Goal: Find specific page/section: Find specific page/section

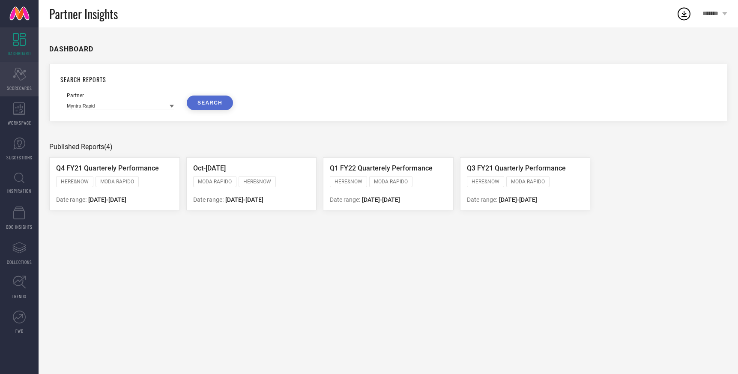
click at [22, 86] on span "SCORECARDS" at bounding box center [19, 88] width 25 height 6
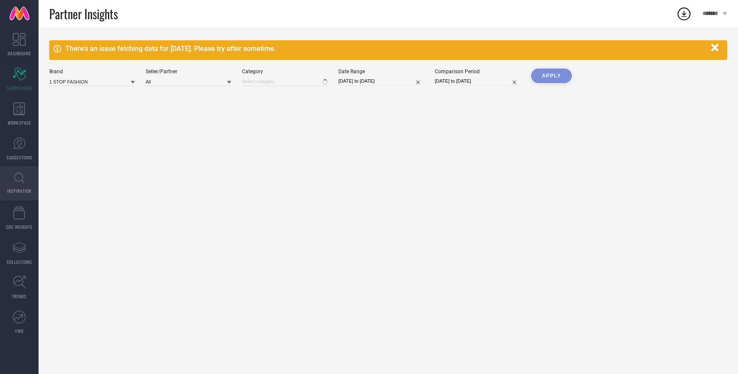
type input "All"
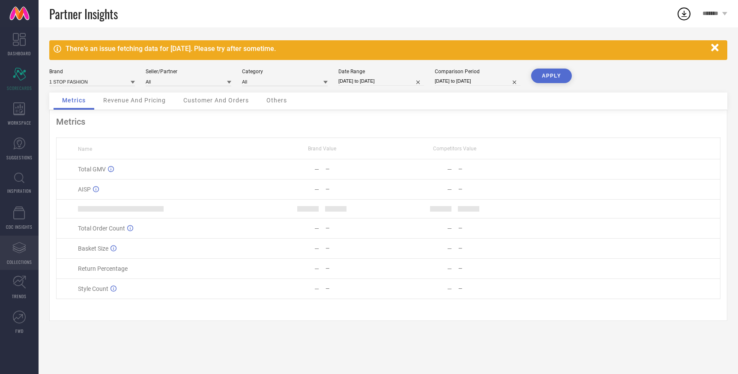
click at [18, 255] on link "Assortments Created with Sketch. COLLECTIONS" at bounding box center [19, 253] width 39 height 34
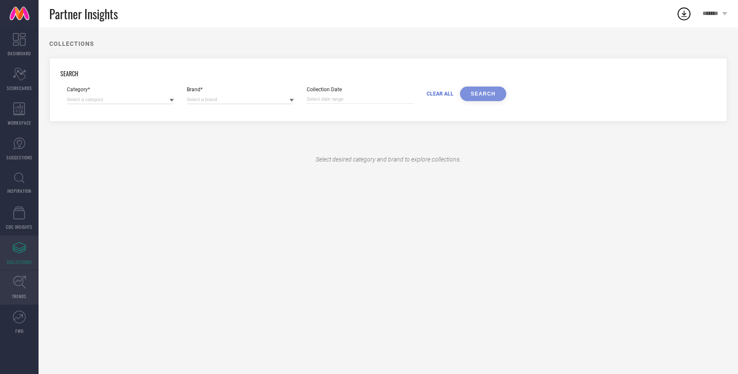
click at [19, 288] on icon at bounding box center [19, 282] width 13 height 13
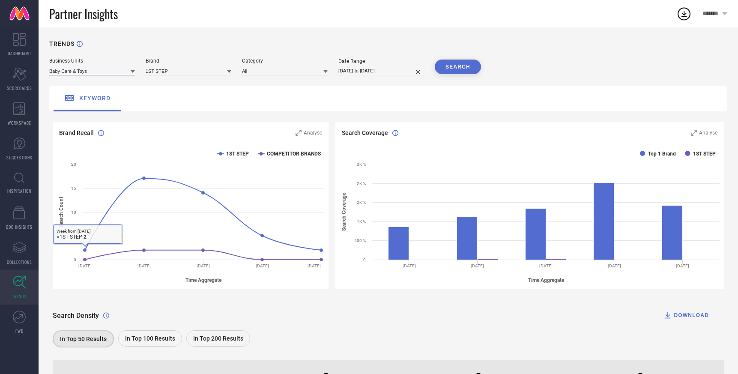
click at [112, 74] on input at bounding box center [92, 70] width 86 height 9
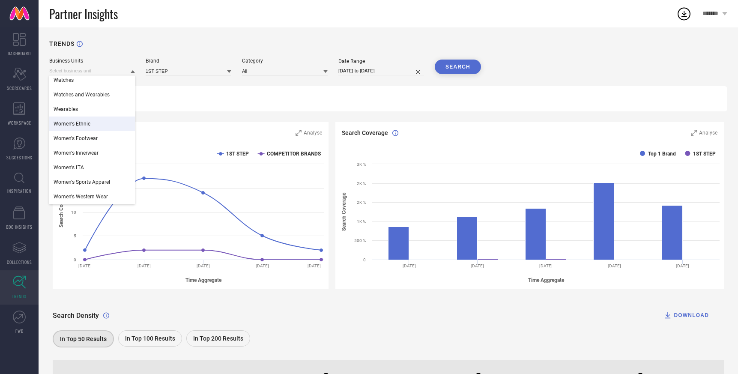
click at [91, 123] on div "Women's Ethnic" at bounding box center [92, 124] width 86 height 15
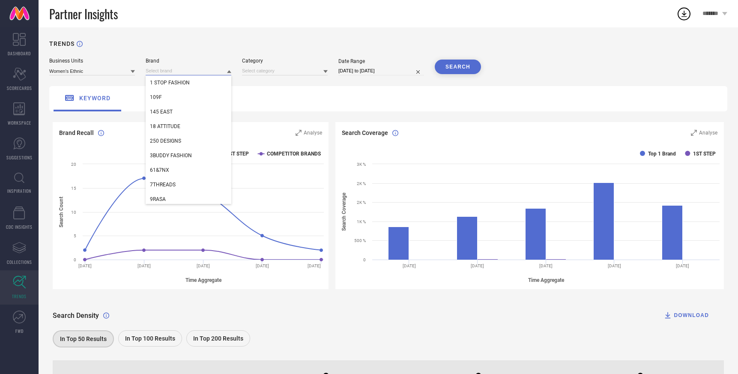
click at [191, 71] on input at bounding box center [189, 70] width 86 height 9
click at [282, 73] on input at bounding box center [285, 70] width 86 height 9
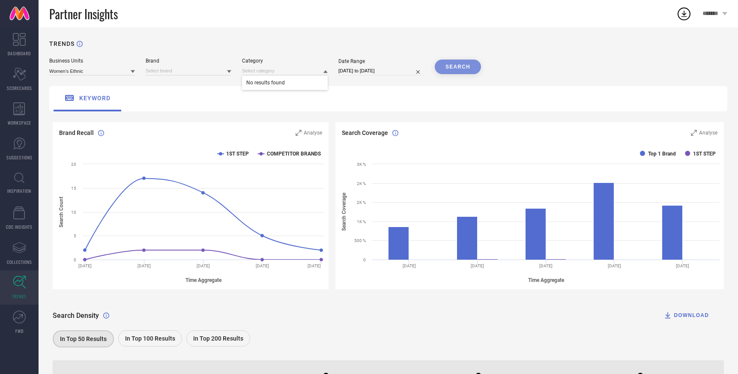
click at [463, 63] on div "SEARCH" at bounding box center [458, 67] width 46 height 15
click at [324, 69] on div at bounding box center [326, 71] width 4 height 8
click at [303, 80] on span "No results found" at bounding box center [285, 82] width 86 height 15
click at [227, 74] on icon at bounding box center [229, 71] width 4 height 4
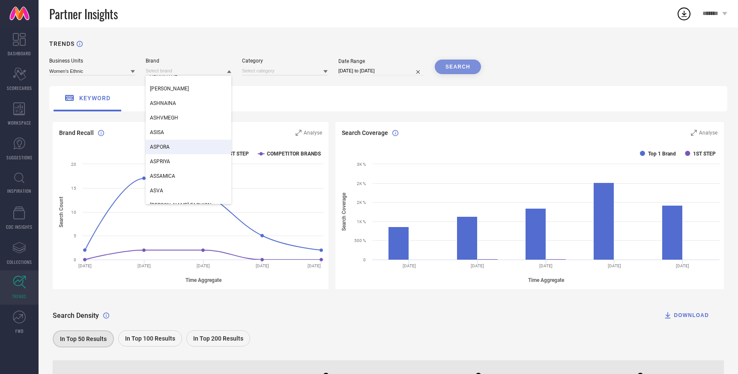
scroll to position [2277, 0]
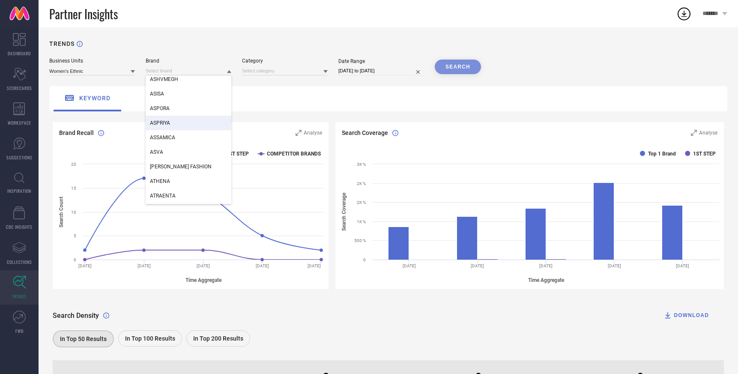
click at [289, 110] on div "keyword" at bounding box center [388, 98] width 678 height 25
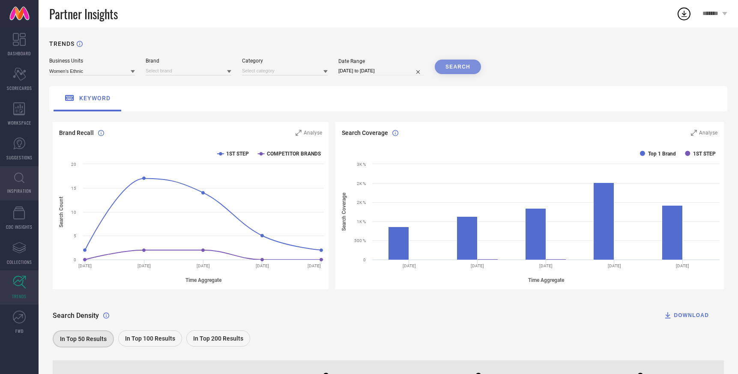
click at [26, 194] on span "INSPIRATION" at bounding box center [19, 191] width 24 height 6
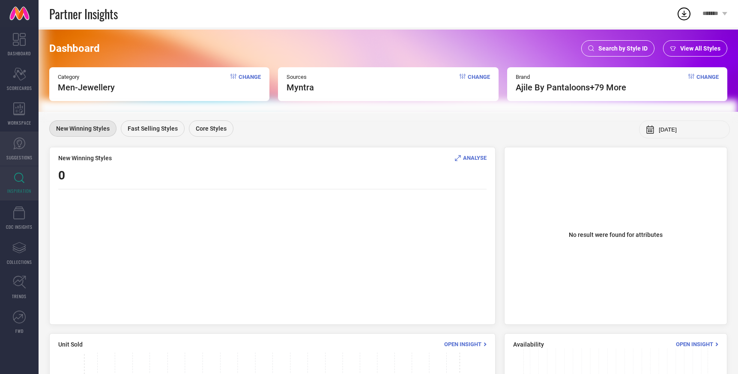
click at [27, 151] on link "SUGGESTIONS" at bounding box center [19, 149] width 39 height 34
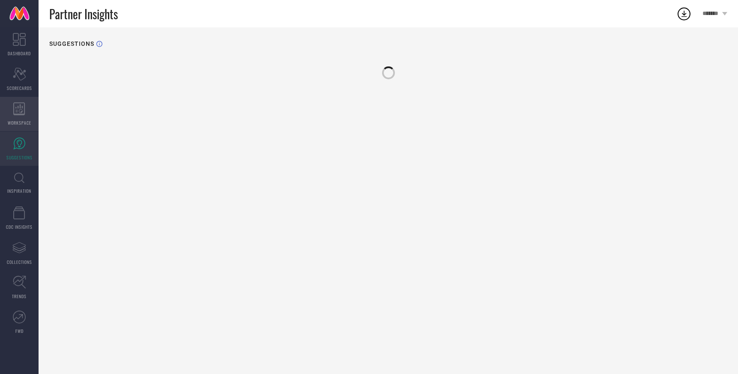
click at [25, 118] on div "WORKSPACE" at bounding box center [19, 114] width 39 height 34
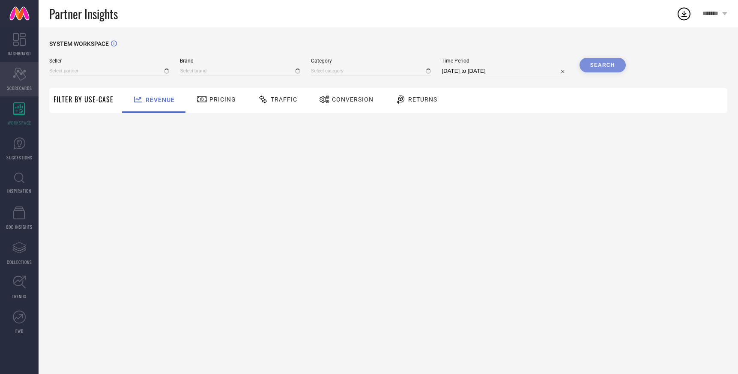
click at [20, 84] on div "Scorecard SCORECARDS" at bounding box center [19, 79] width 39 height 34
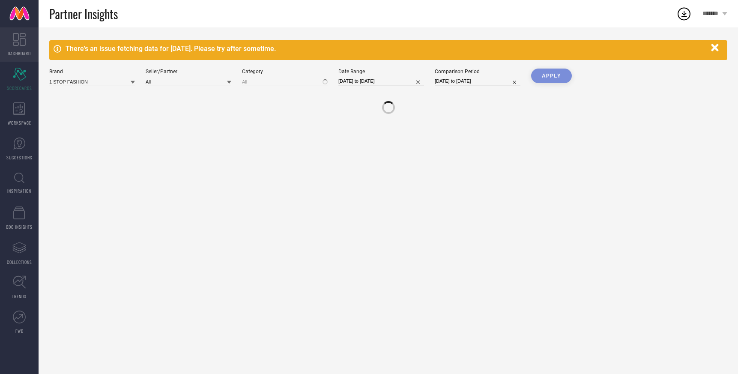
click at [26, 46] on link "DASHBOARD" at bounding box center [19, 44] width 39 height 34
